Goal: Find contact information: Find contact information

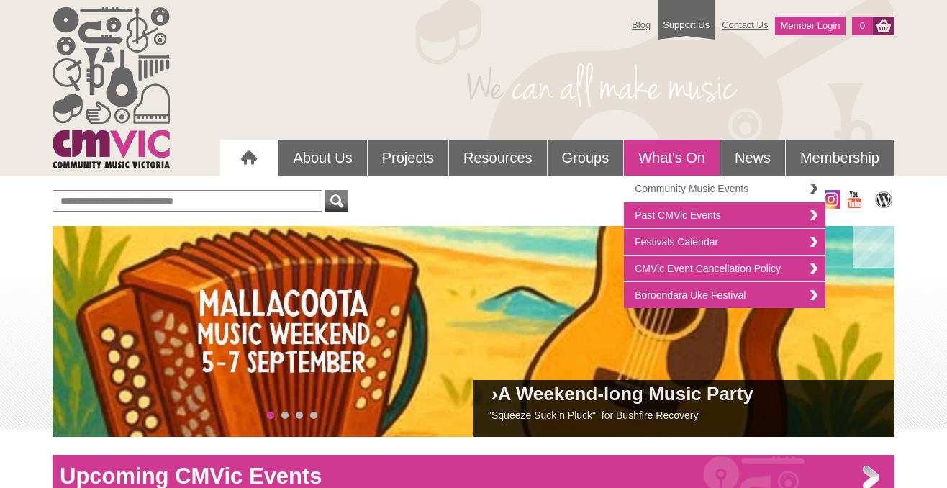
click at [676, 181] on link "Community Music Events" at bounding box center [724, 189] width 201 height 27
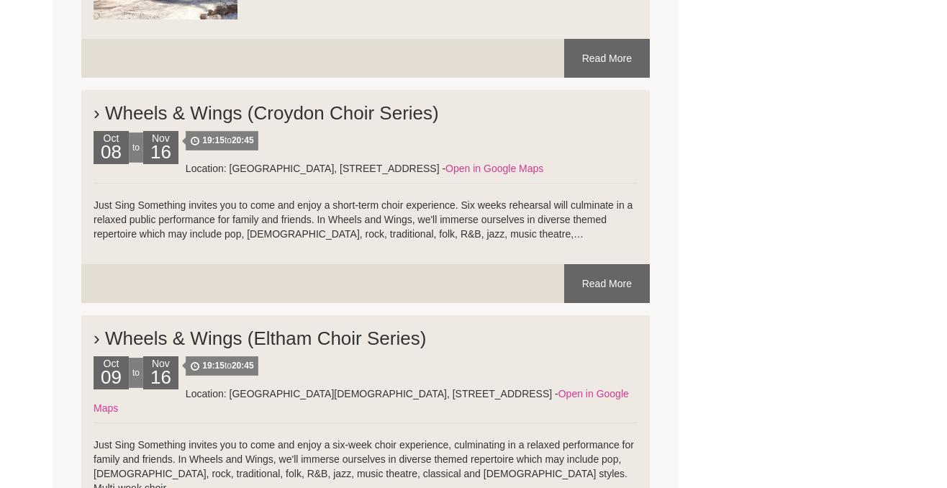
scroll to position [7285, 0]
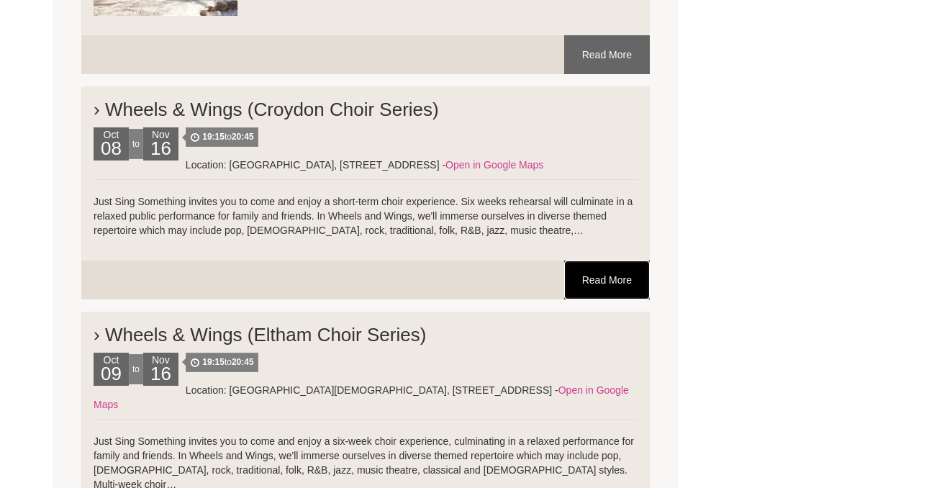
click at [596, 270] on link "Read More" at bounding box center [607, 279] width 86 height 39
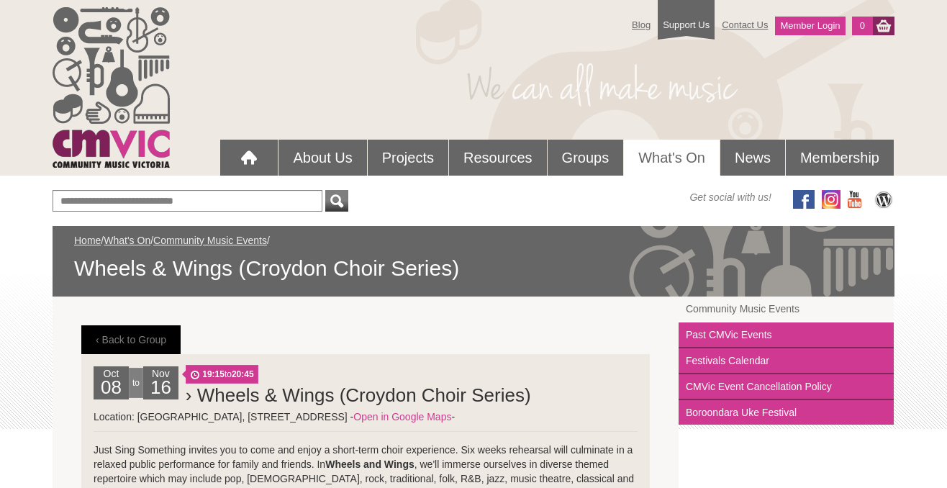
scroll to position [4, 0]
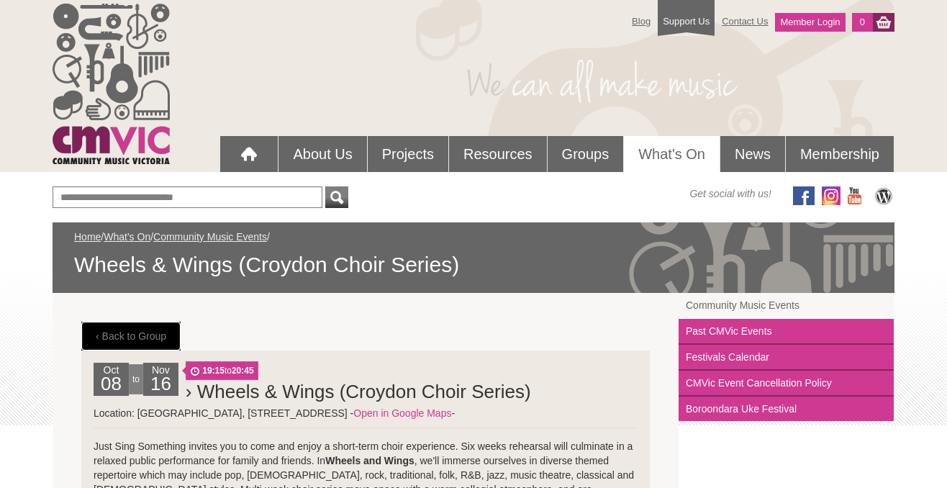
click at [120, 334] on link "‹ Back to Group" at bounding box center [130, 336] width 99 height 29
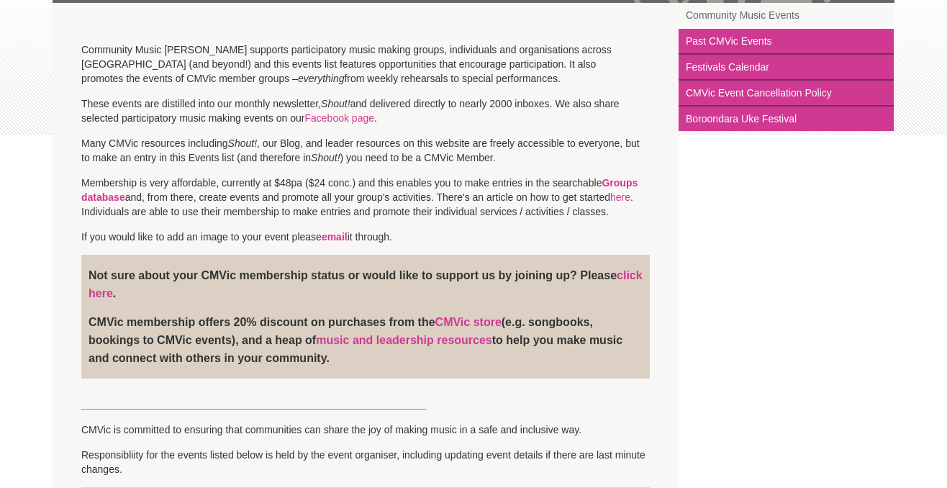
scroll to position [298, 0]
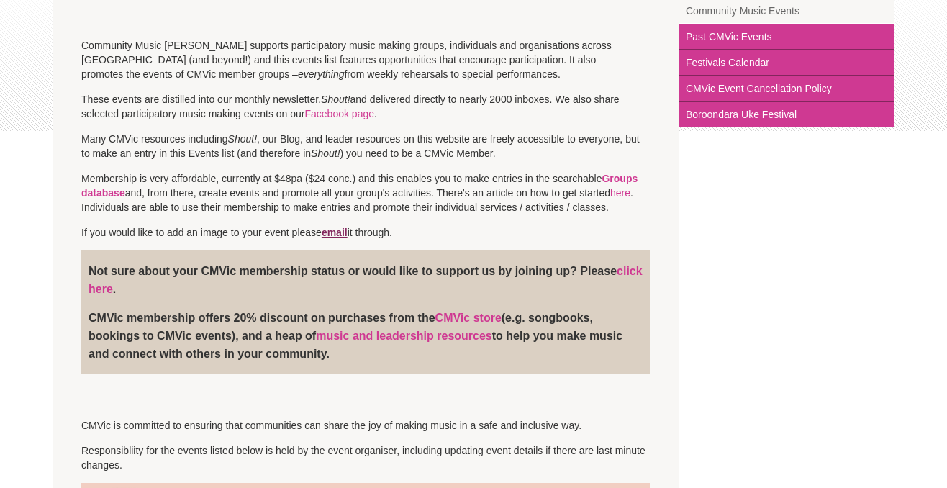
click at [347, 232] on link "email" at bounding box center [335, 233] width 26 height 12
